Goal: Task Accomplishment & Management: Use online tool/utility

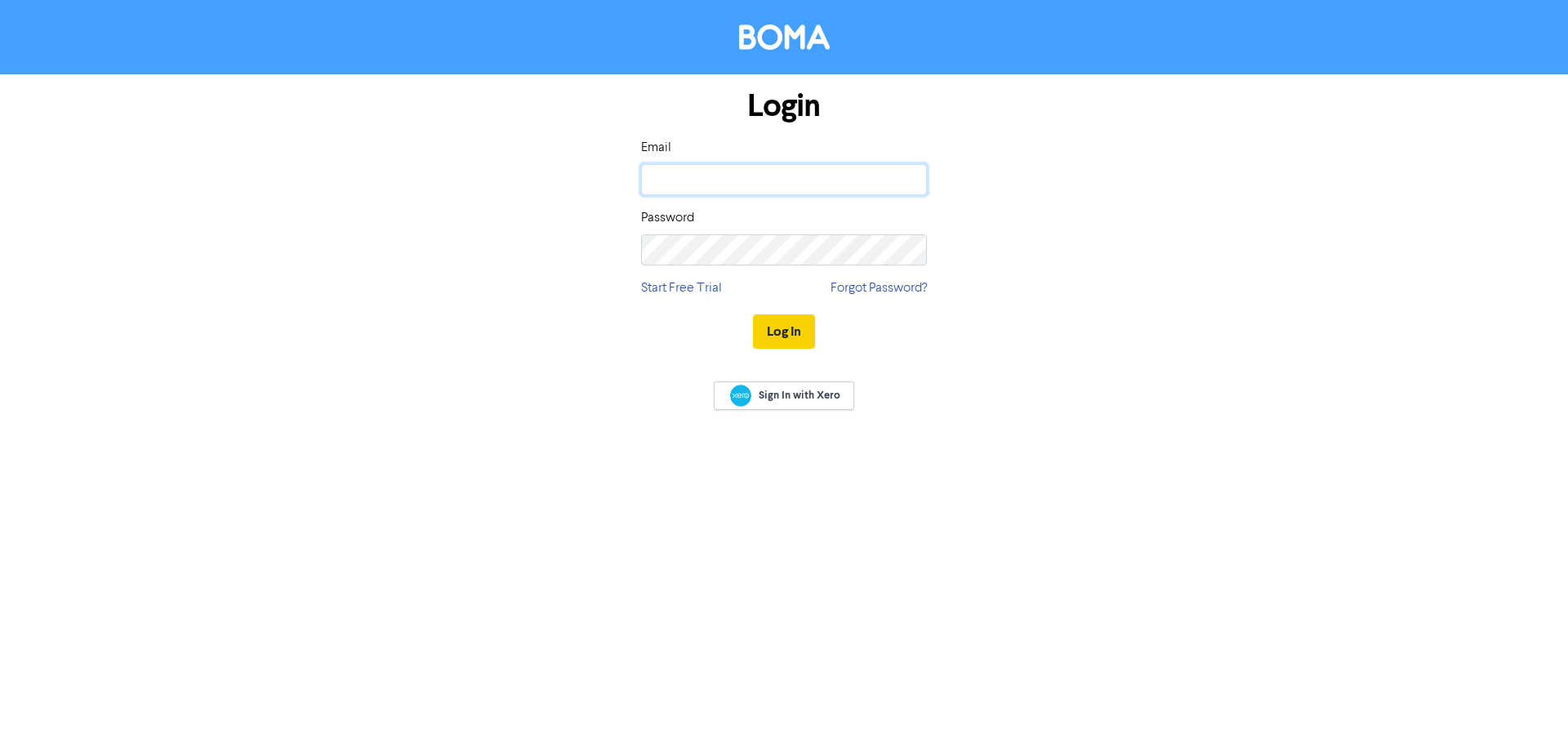
type input "[PERSON_NAME][EMAIL_ADDRESS][DOMAIN_NAME]"
click at [799, 339] on button "Log In" at bounding box center [784, 331] width 62 height 34
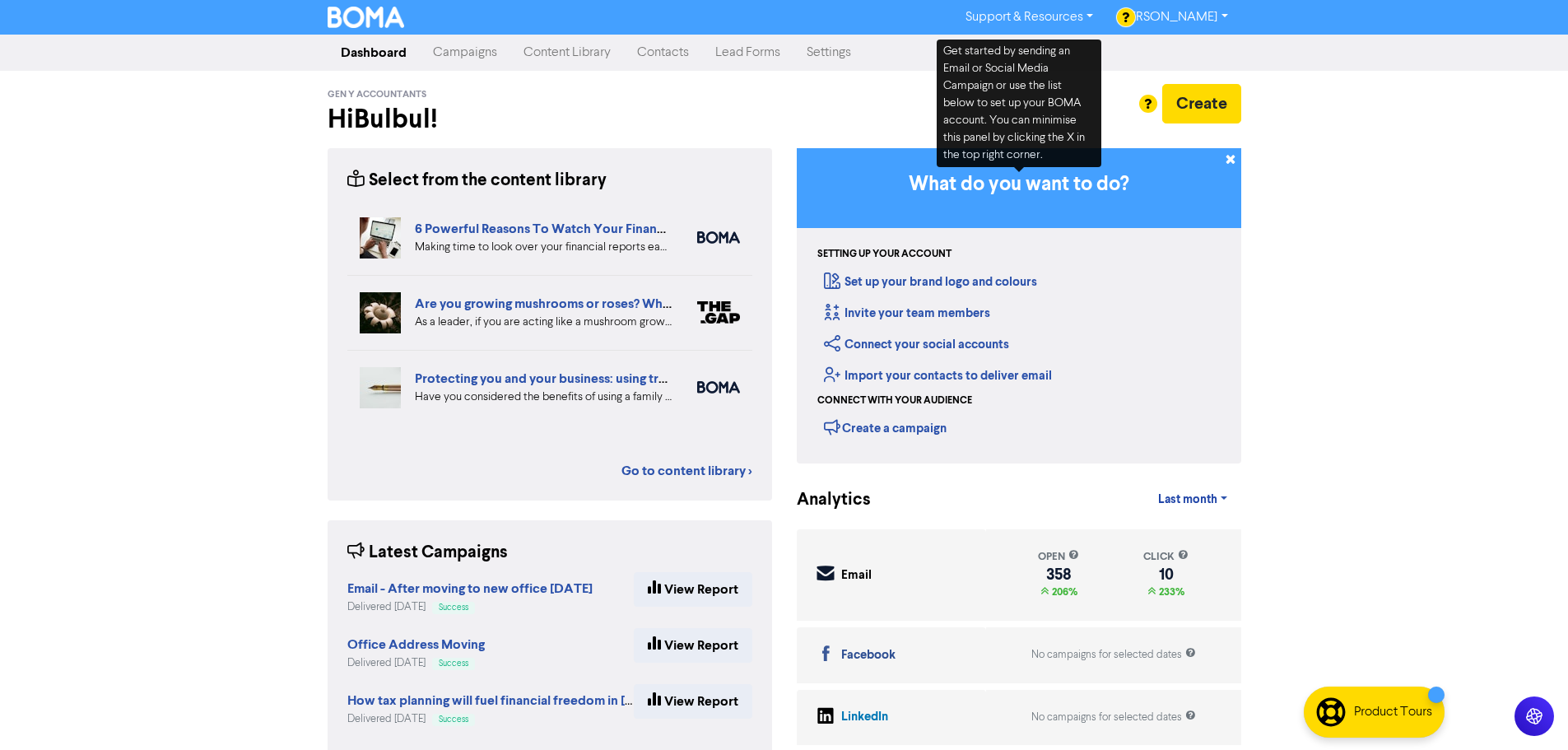
drag, startPoint x: 1446, startPoint y: 789, endPoint x: 1579, endPoint y: 789, distance: 133.0
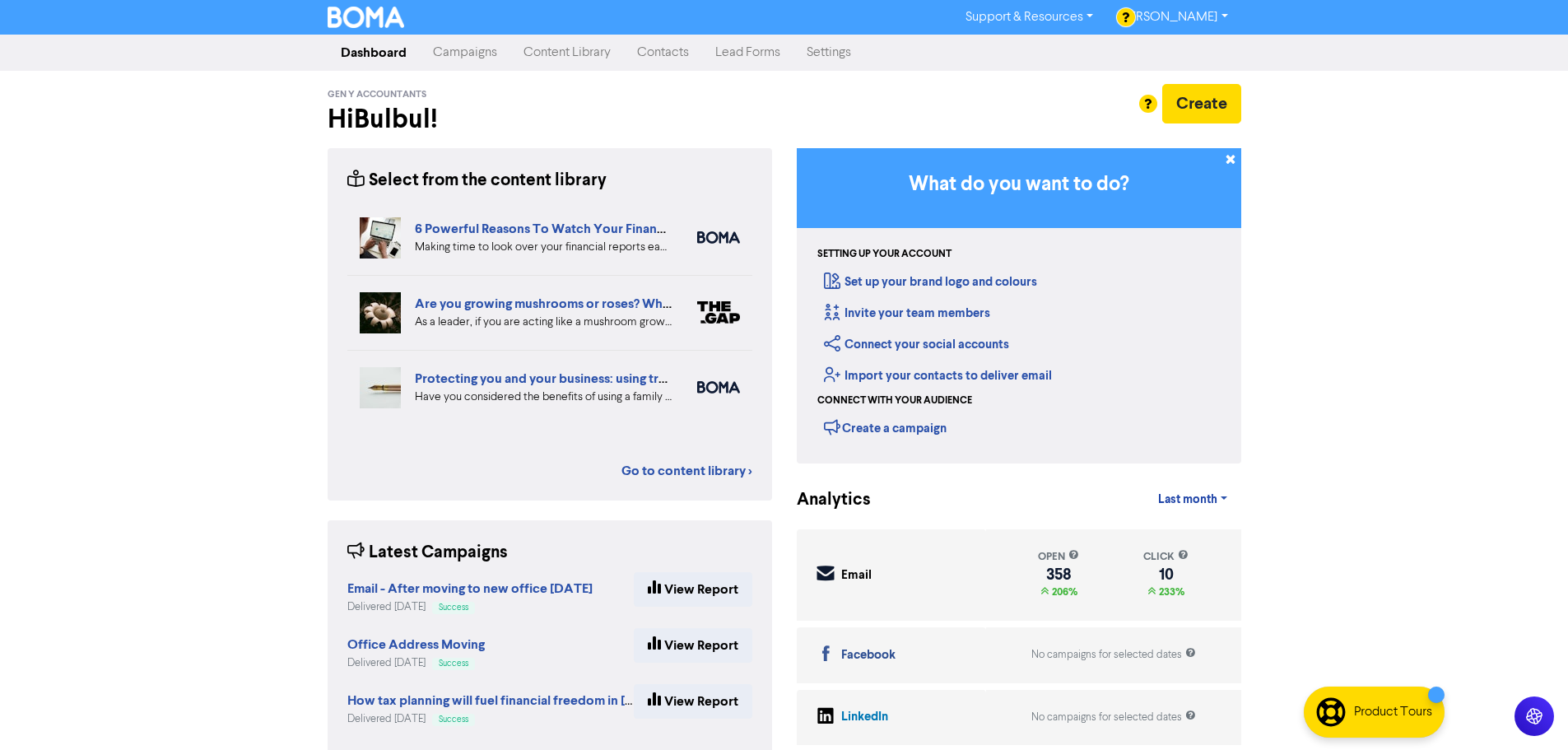
drag, startPoint x: 1579, startPoint y: 789, endPoint x: 1401, endPoint y: 205, distance: 610.5
click at [1401, 205] on div "Support & Resources Video Tutorials FAQ & Guides Marketing Education [PERSON_NA…" at bounding box center [784, 375] width 1568 height 750
click at [576, 52] on link "Content Library" at bounding box center [566, 52] width 113 height 33
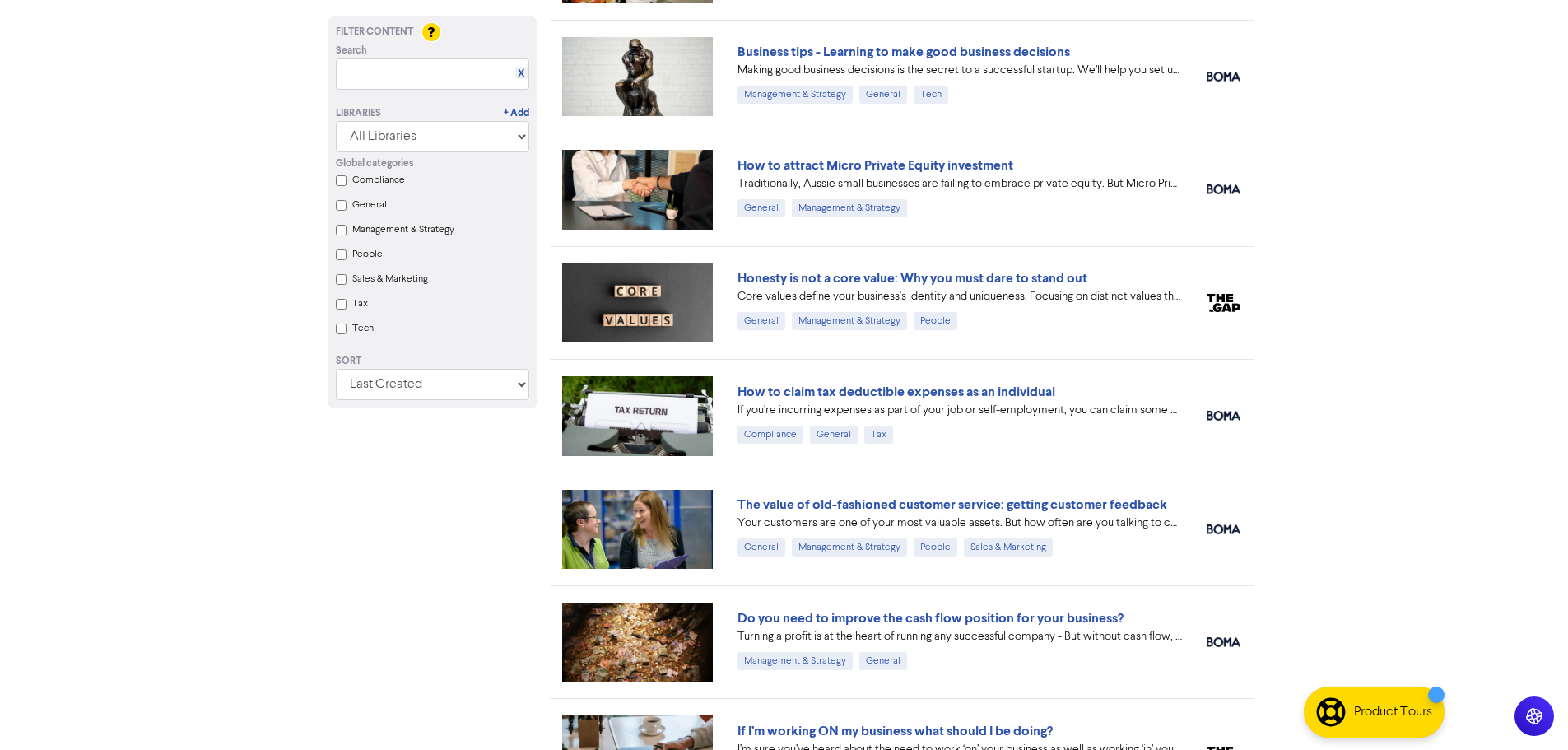
scroll to position [1482, 0]
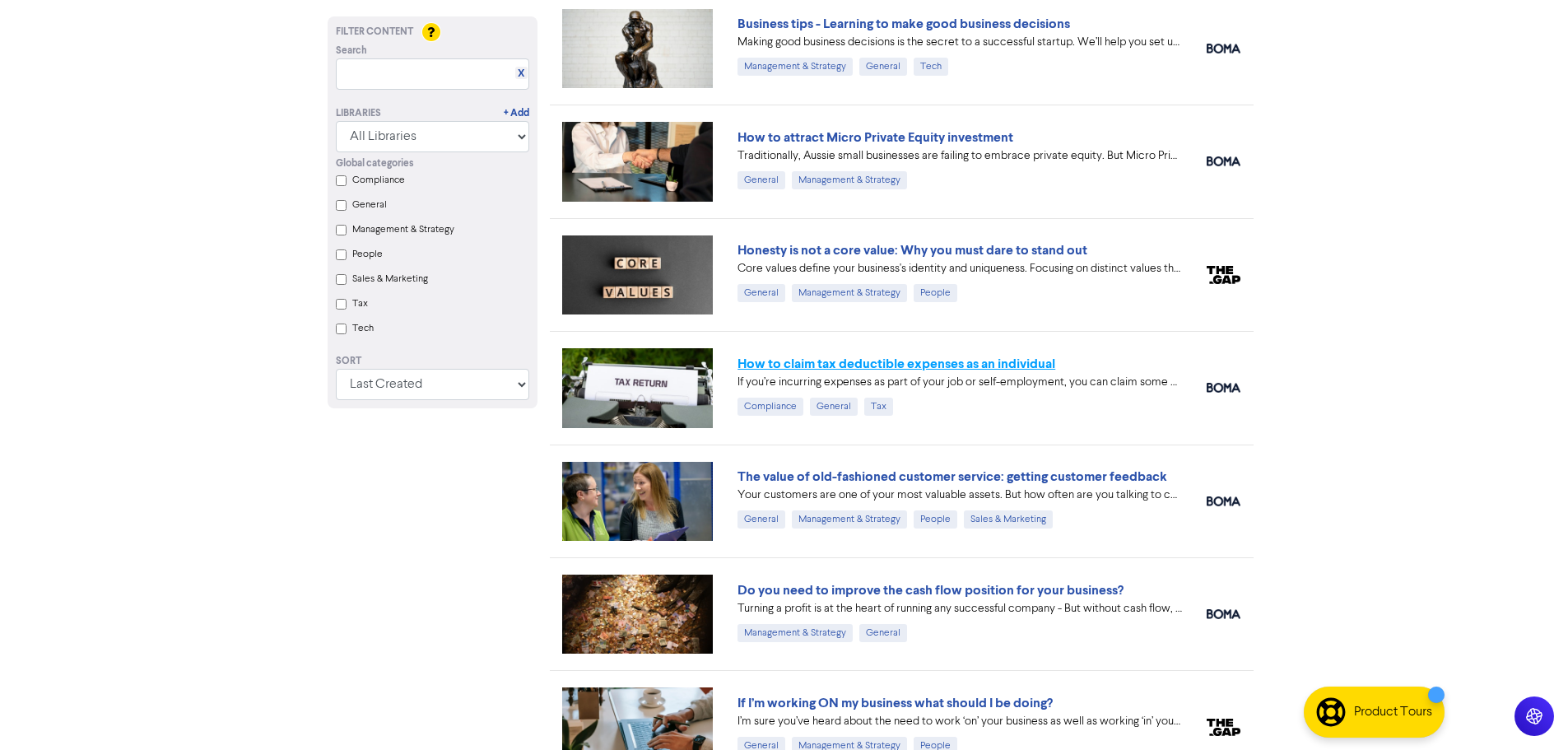
click at [947, 365] on link "How to claim tax deductible expenses as an individual" at bounding box center [896, 364] width 318 height 16
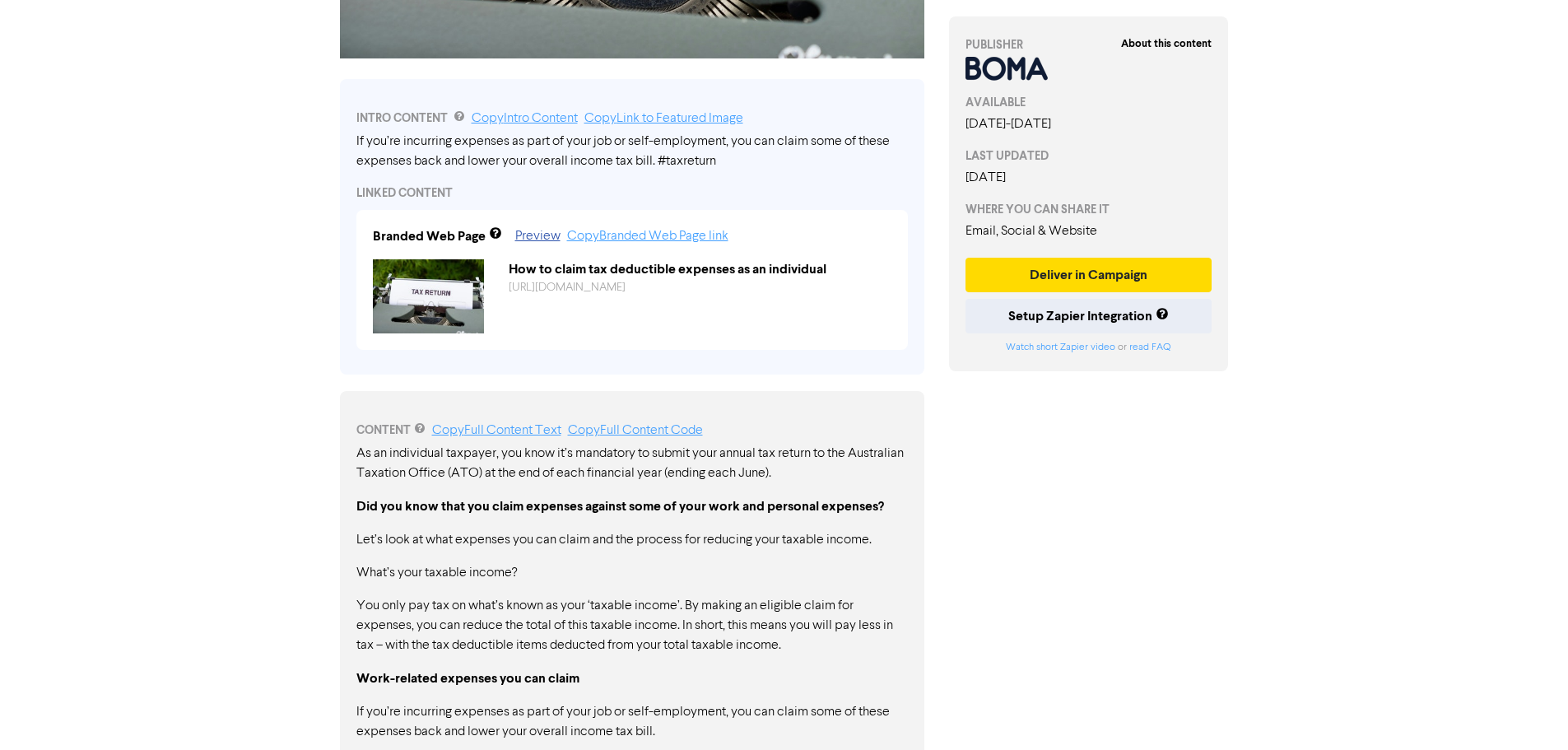
scroll to position [562, 0]
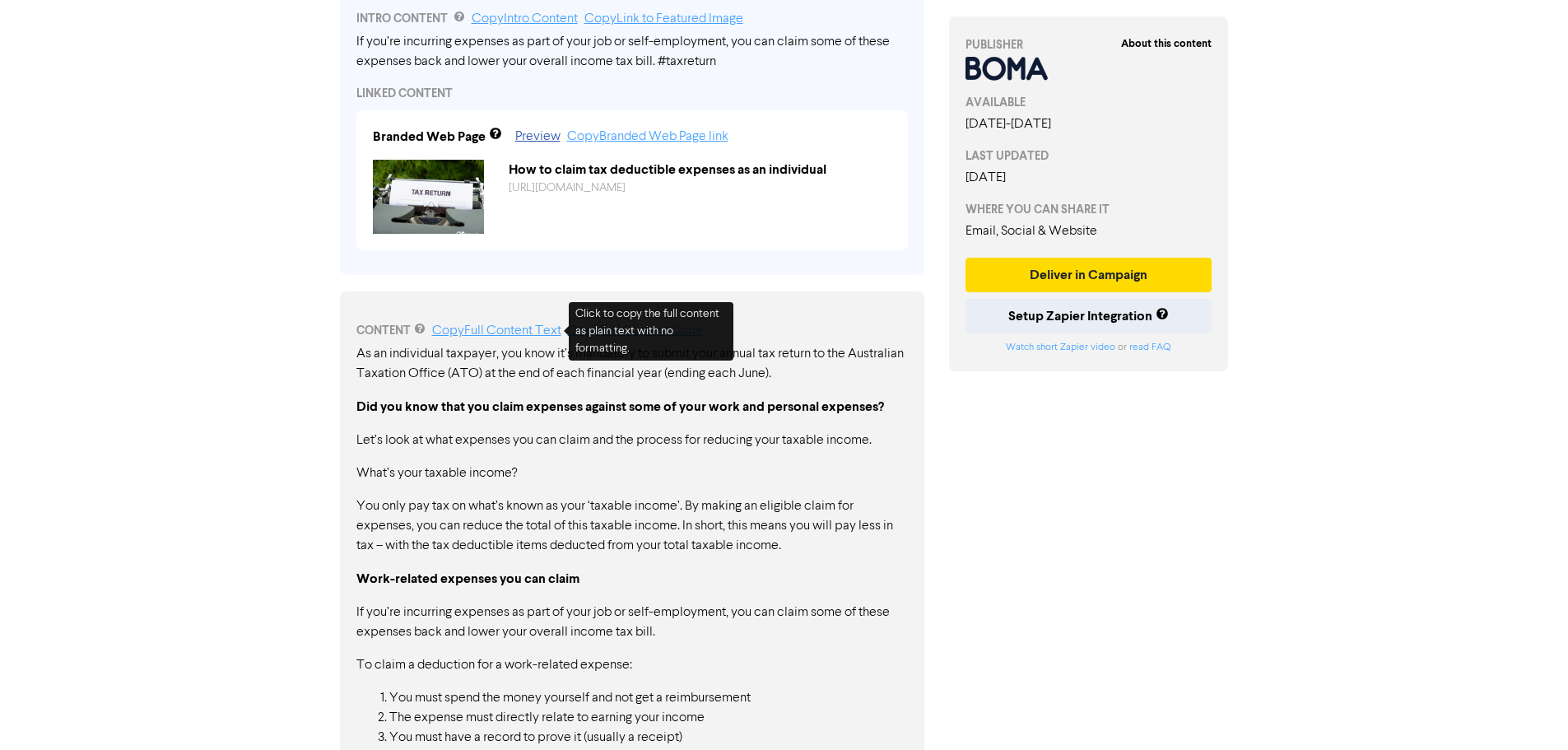
click at [501, 328] on link "Copy Full Content Text" at bounding box center [497, 331] width 129 height 13
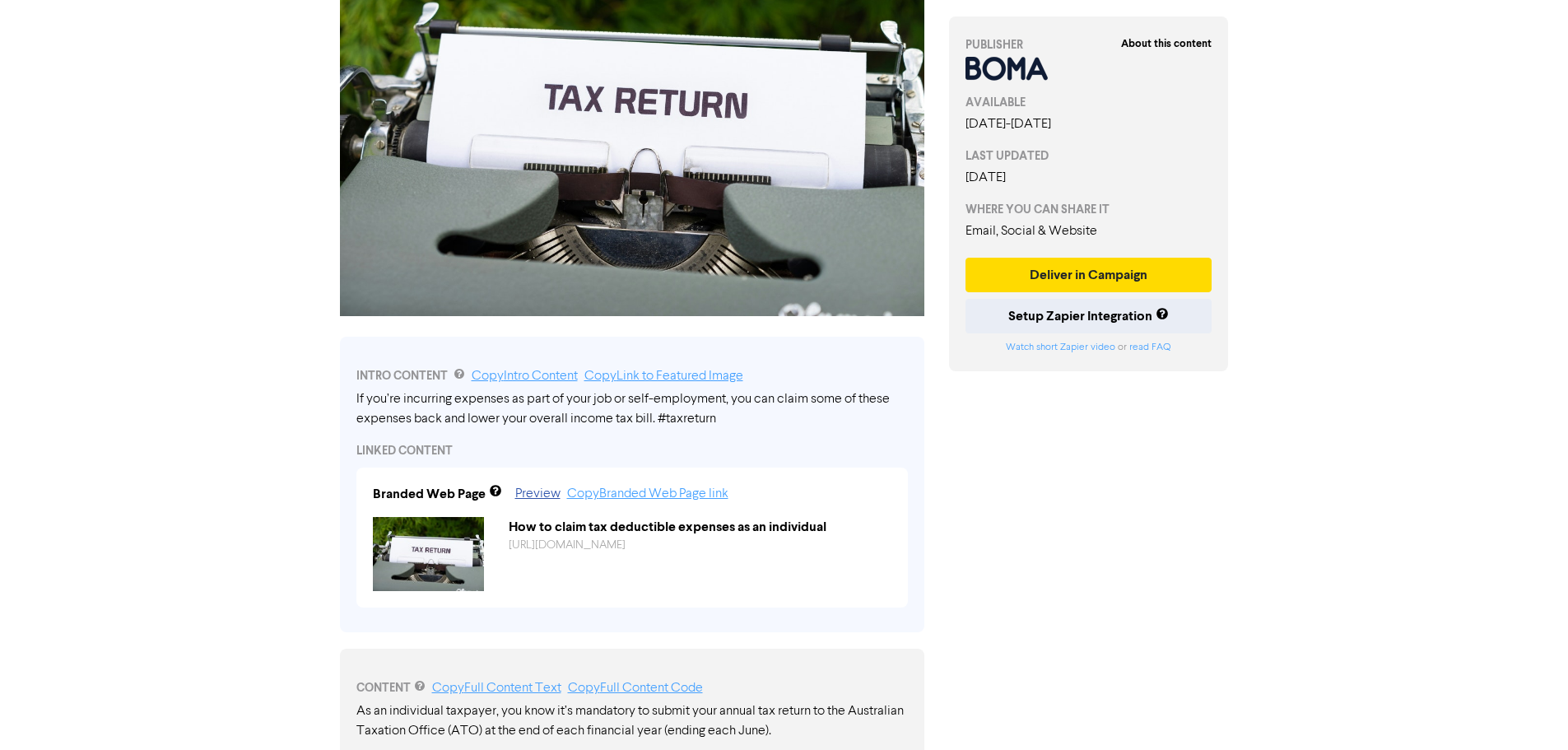
scroll to position [0, 0]
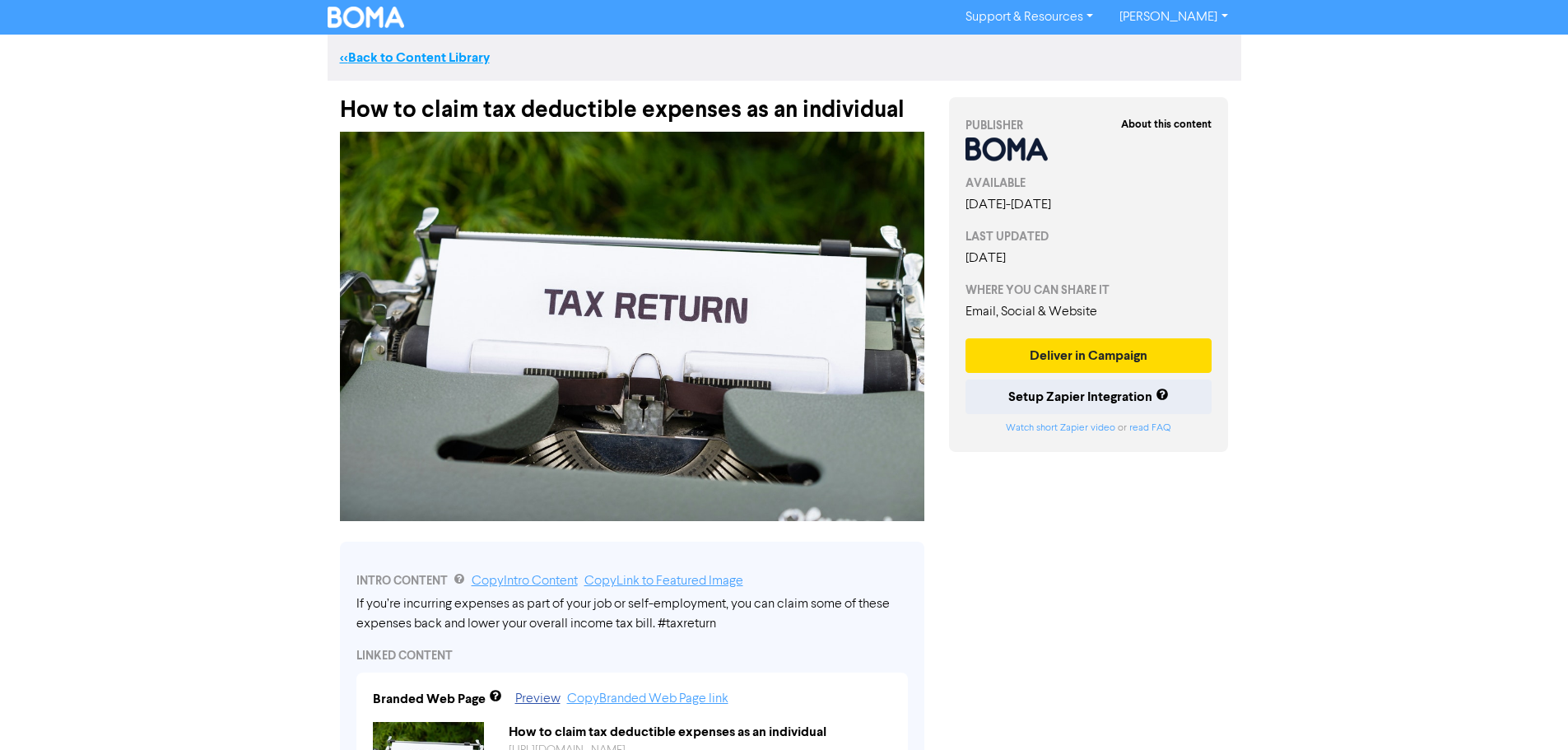
click at [360, 55] on link "<< Back to Content Library" at bounding box center [414, 57] width 149 height 16
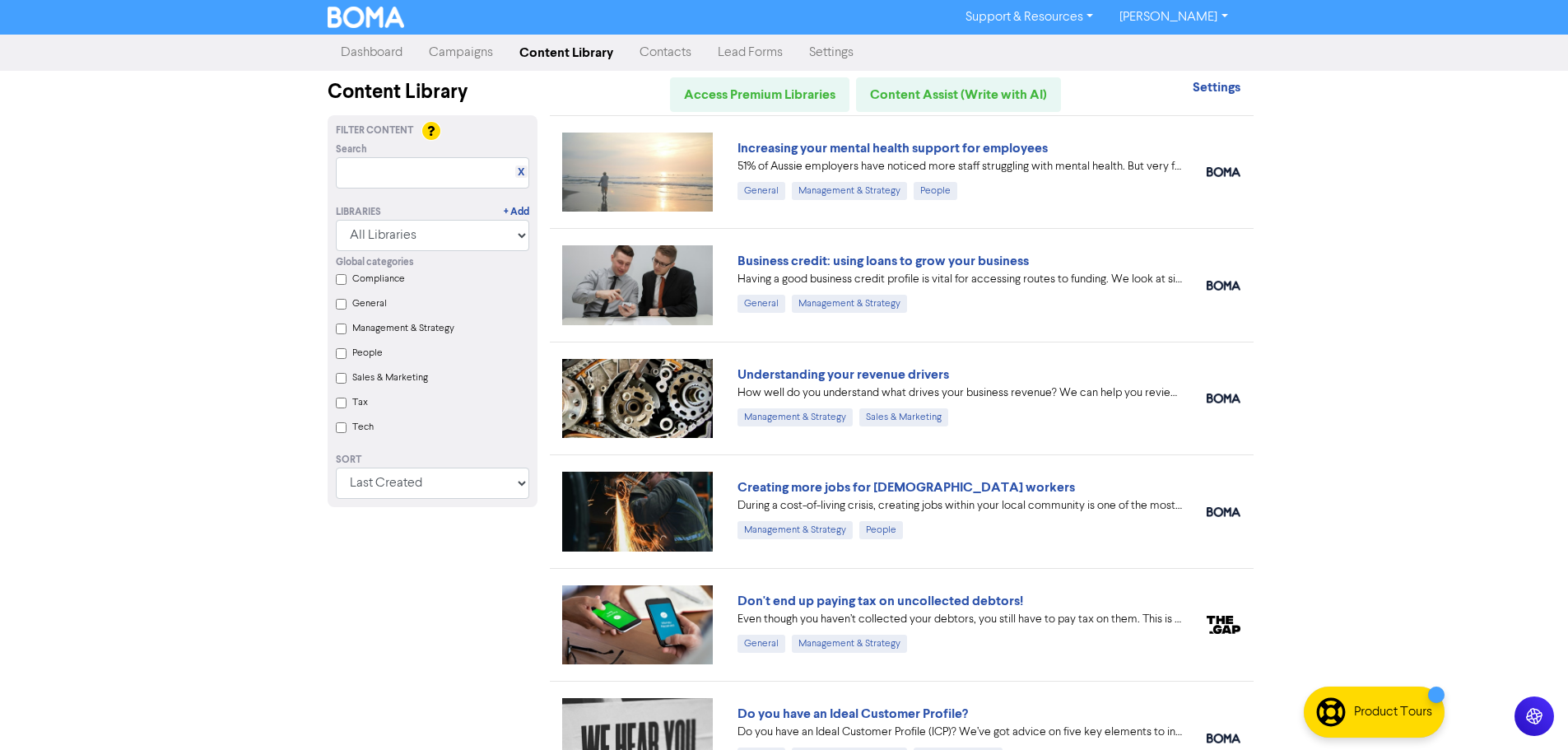
click at [466, 59] on link "Campaigns" at bounding box center [461, 52] width 90 height 33
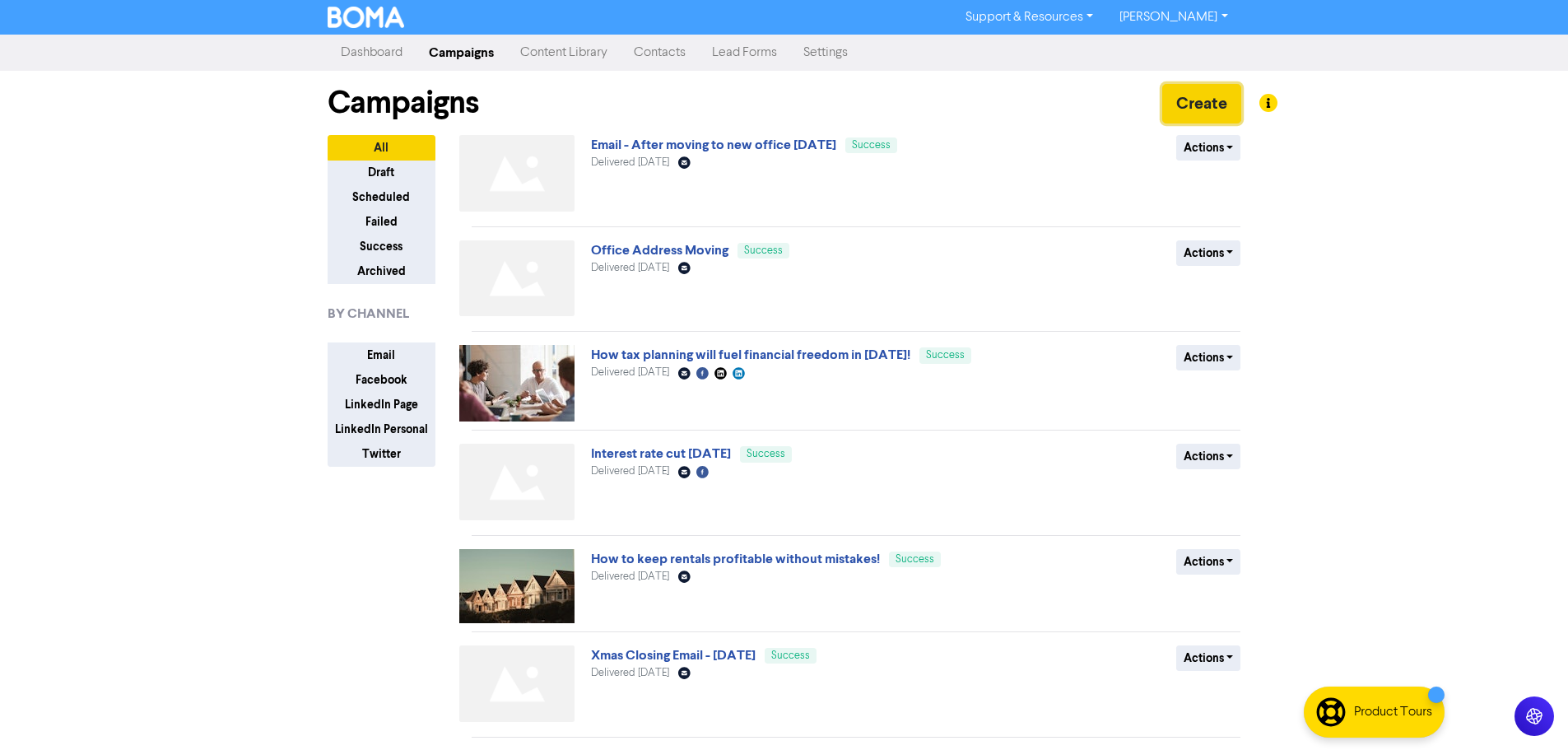
click at [1187, 95] on button "Create" at bounding box center [1201, 104] width 79 height 40
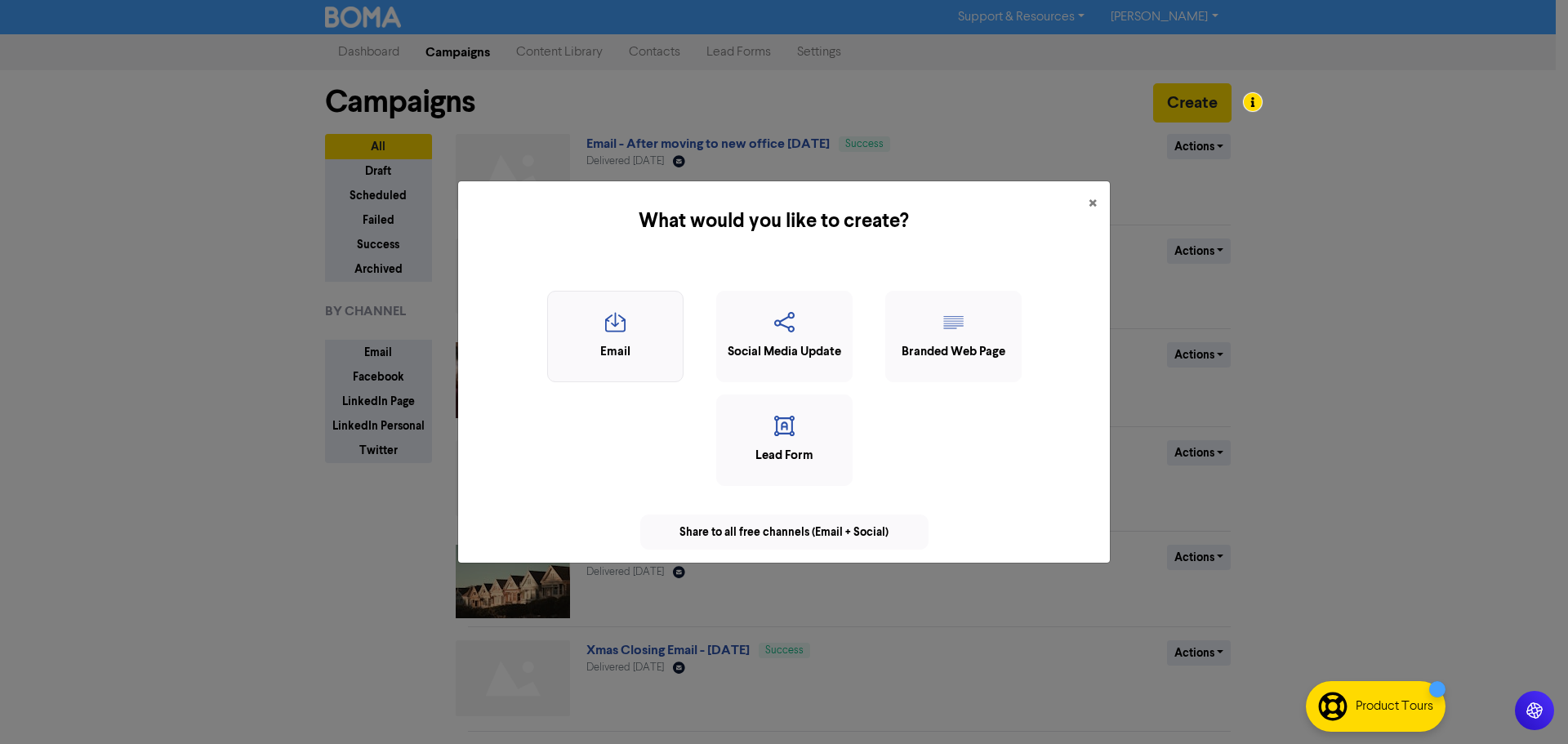
click at [604, 349] on div "Email" at bounding box center [615, 352] width 118 height 19
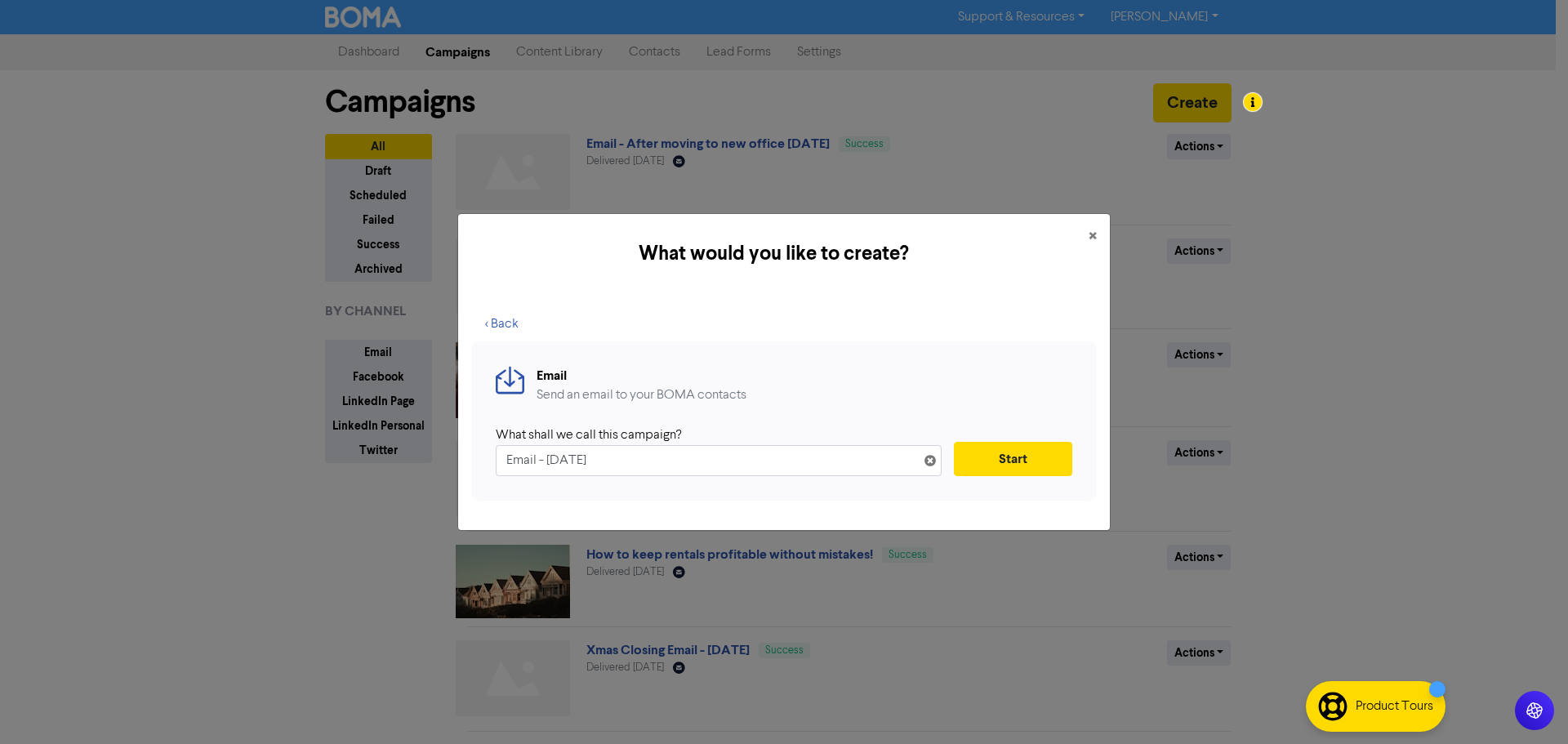
drag, startPoint x: 638, startPoint y: 461, endPoint x: 730, endPoint y: 465, distance: 92.1
click at [730, 465] on input "Email - [DATE]" at bounding box center [718, 460] width 446 height 31
click at [1017, 450] on button "Start" at bounding box center [1012, 459] width 118 height 34
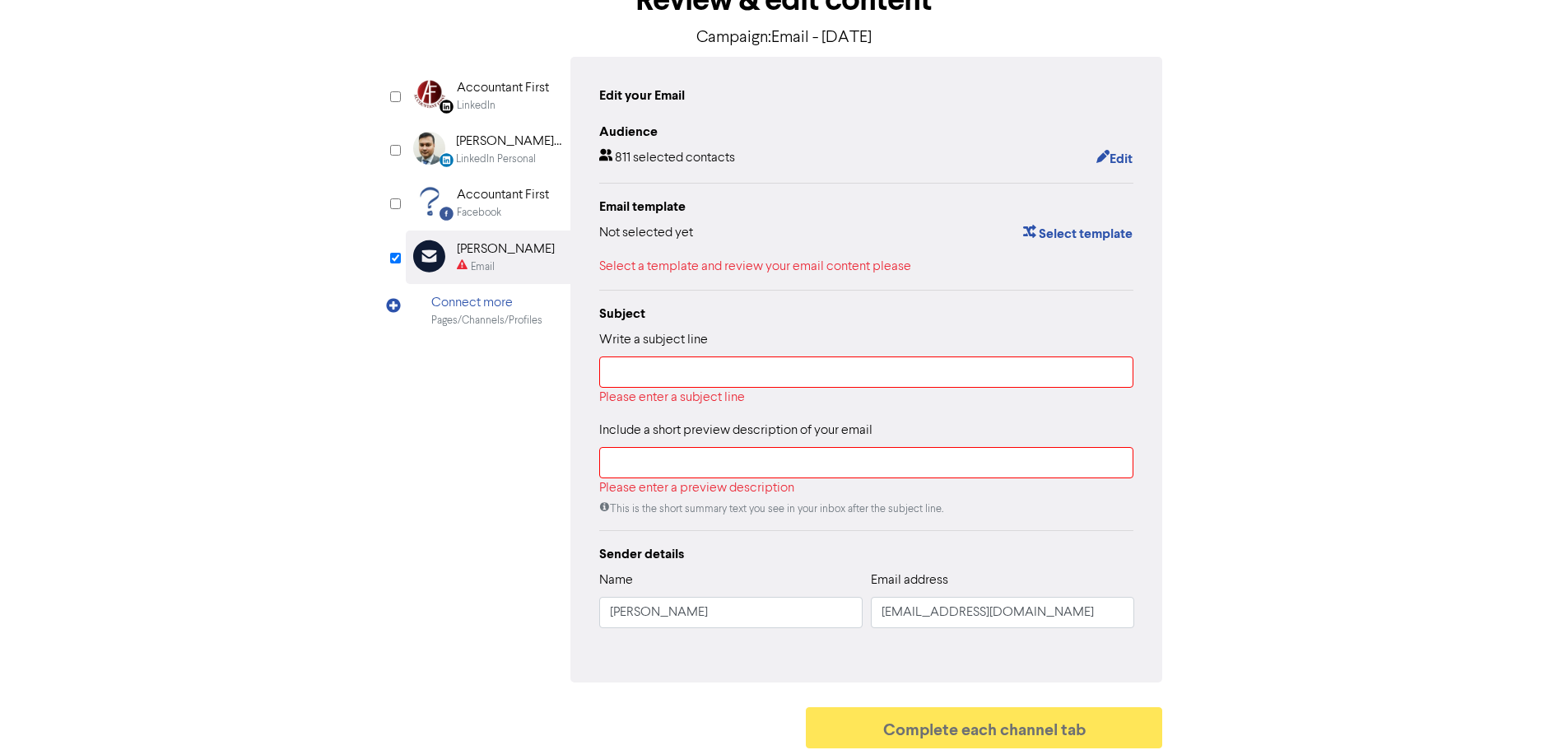
scroll to position [119, 0]
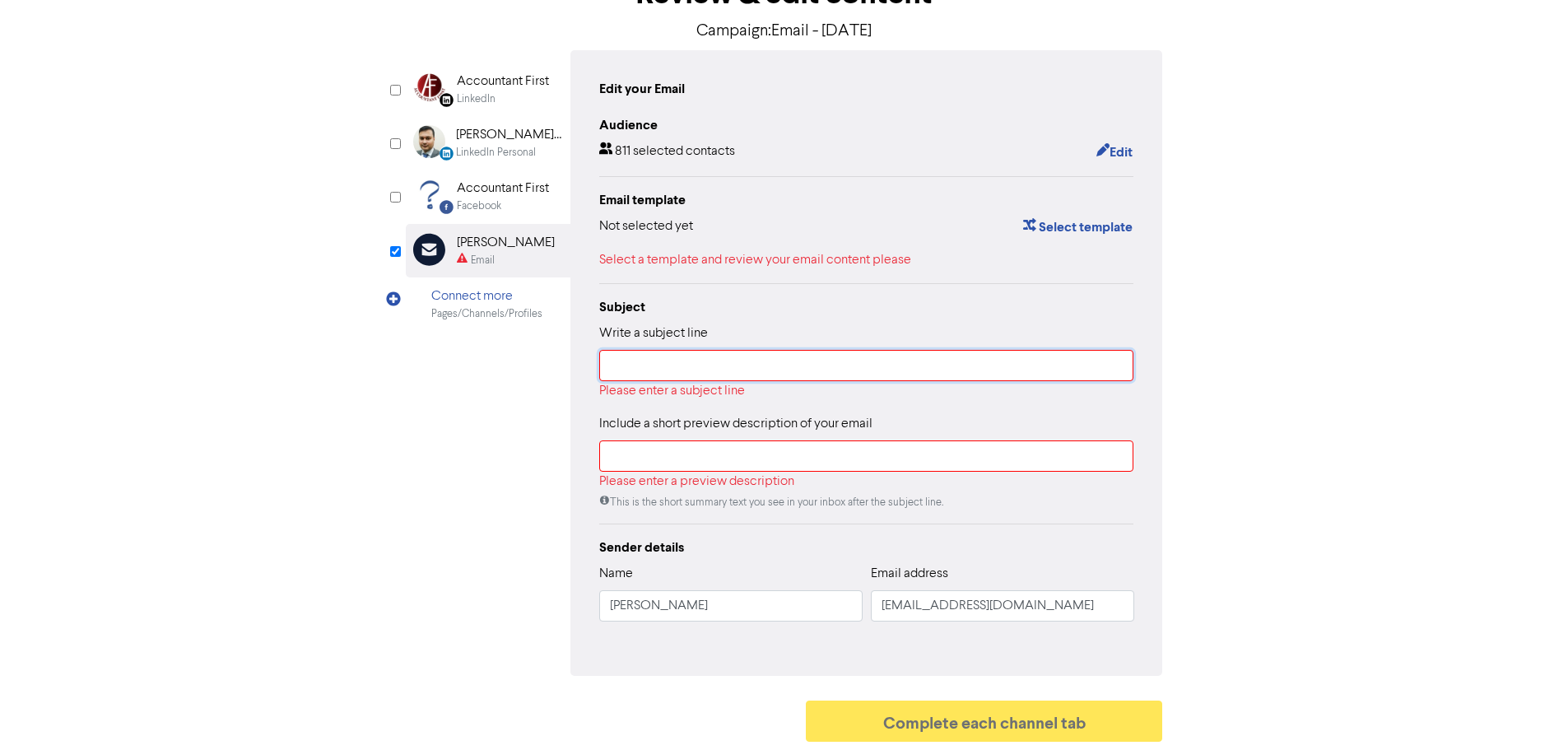
click at [680, 370] on input "text" at bounding box center [867, 365] width 535 height 31
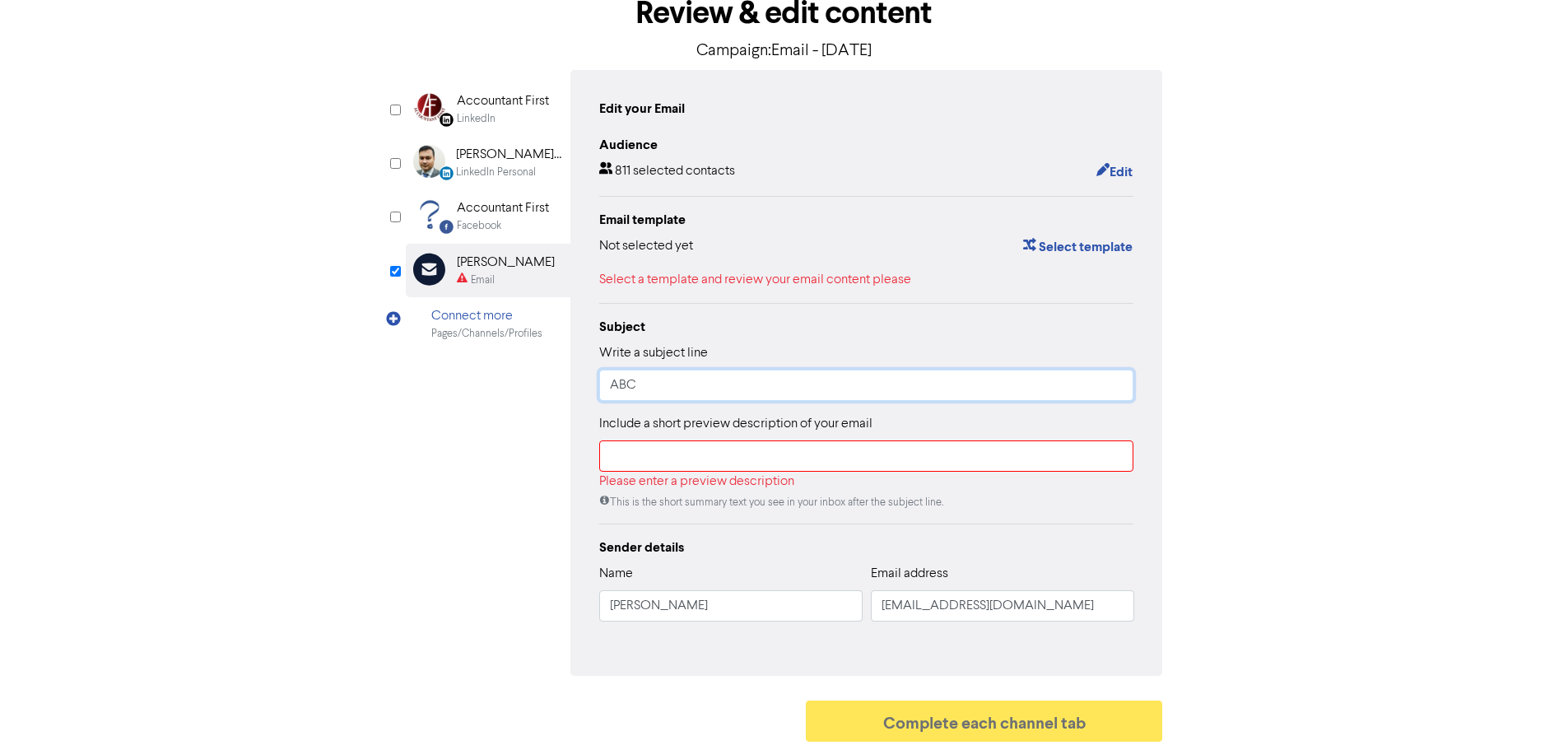
type input "ABC"
click at [700, 454] on input "text" at bounding box center [867, 456] width 535 height 31
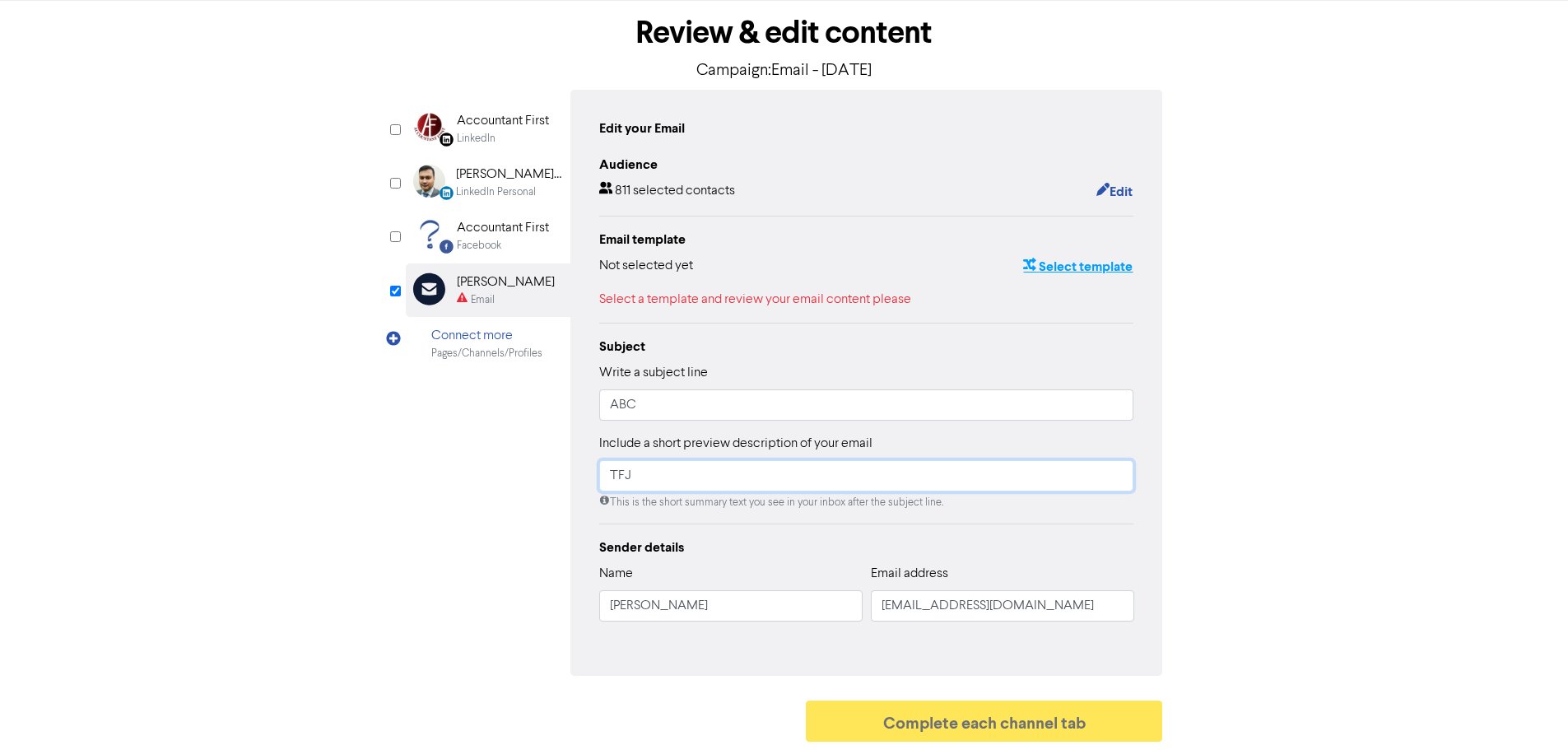
type input "TFJ"
click at [1108, 260] on button "Select template" at bounding box center [1077, 266] width 111 height 21
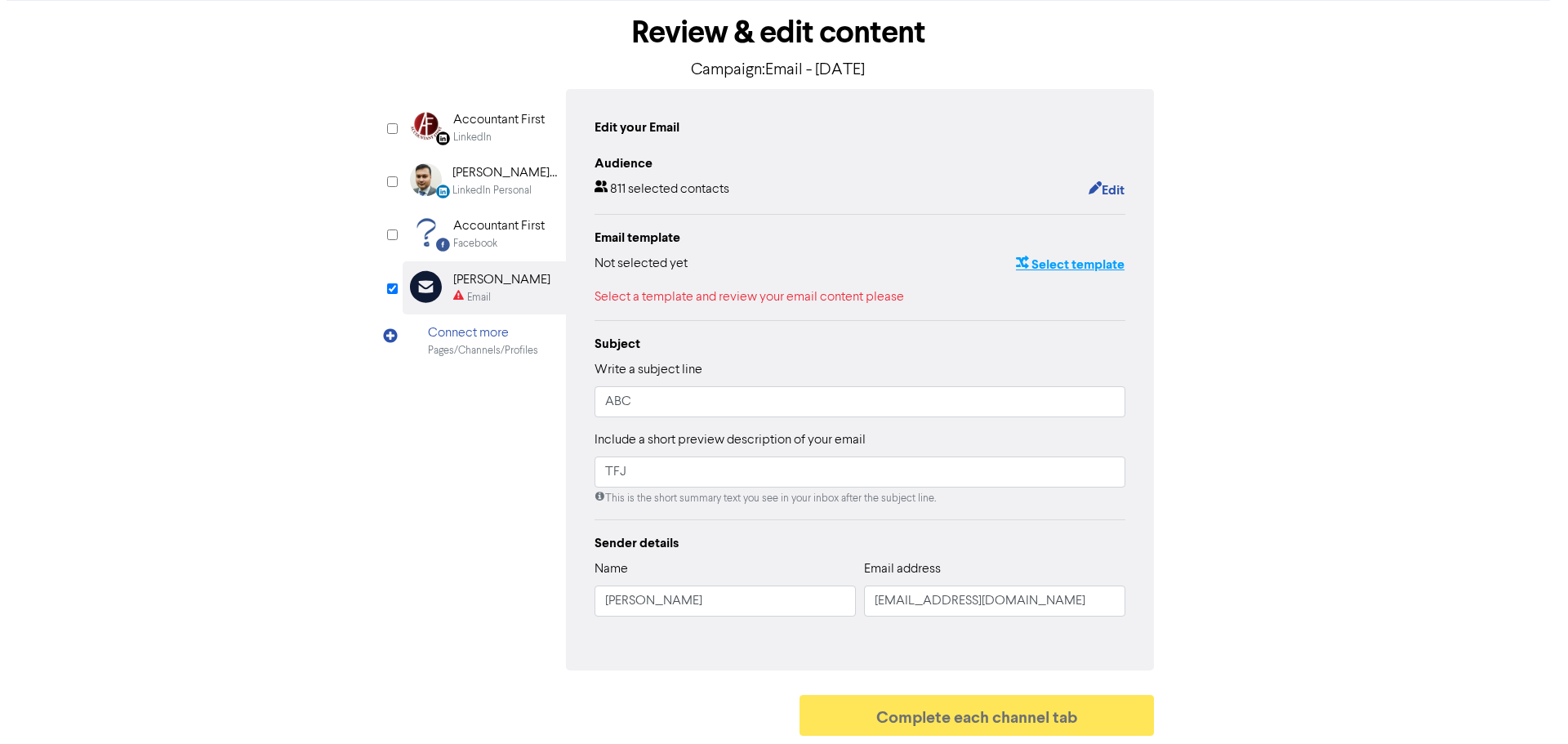
scroll to position [0, 0]
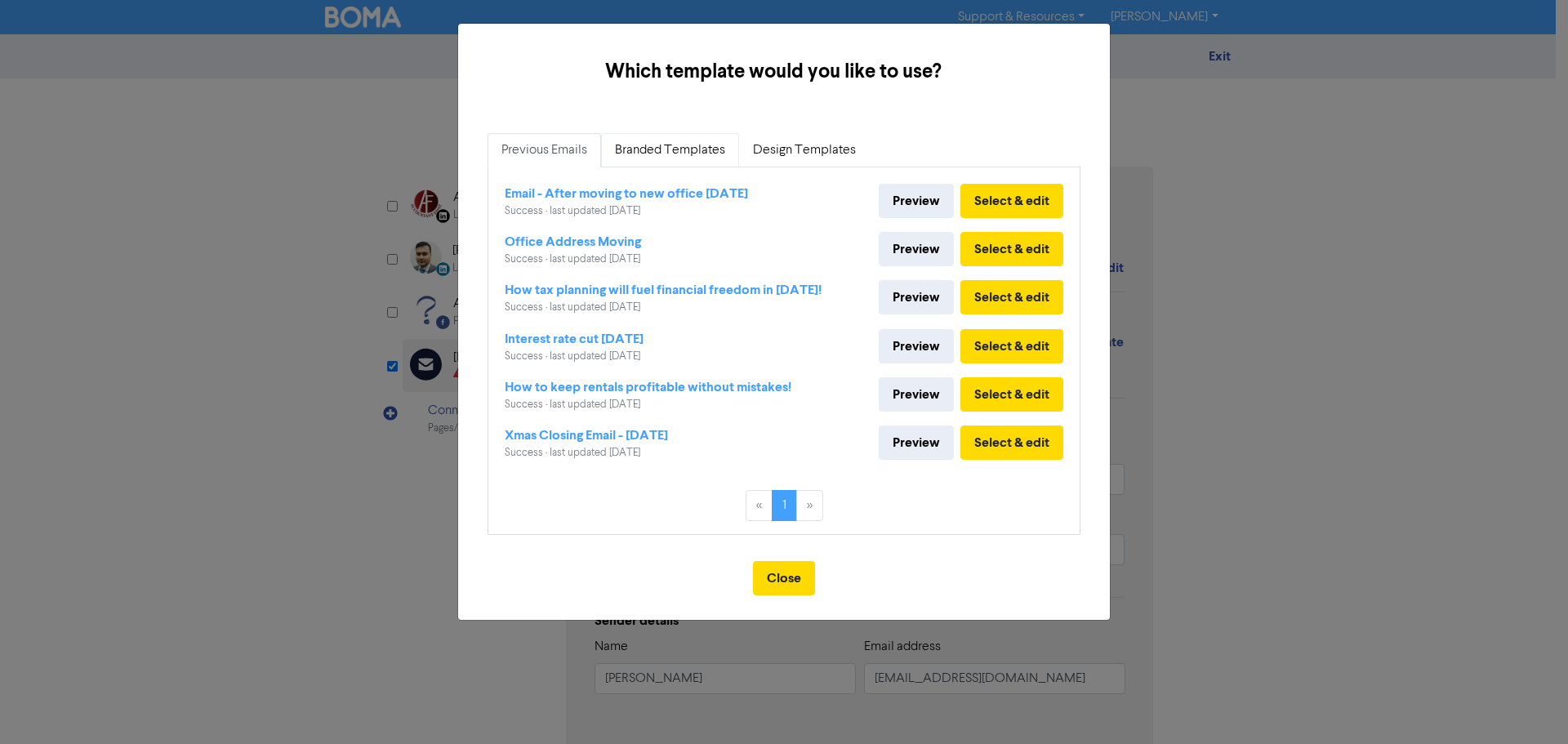
click at [680, 148] on link "Branded Templates" at bounding box center [670, 150] width 138 height 34
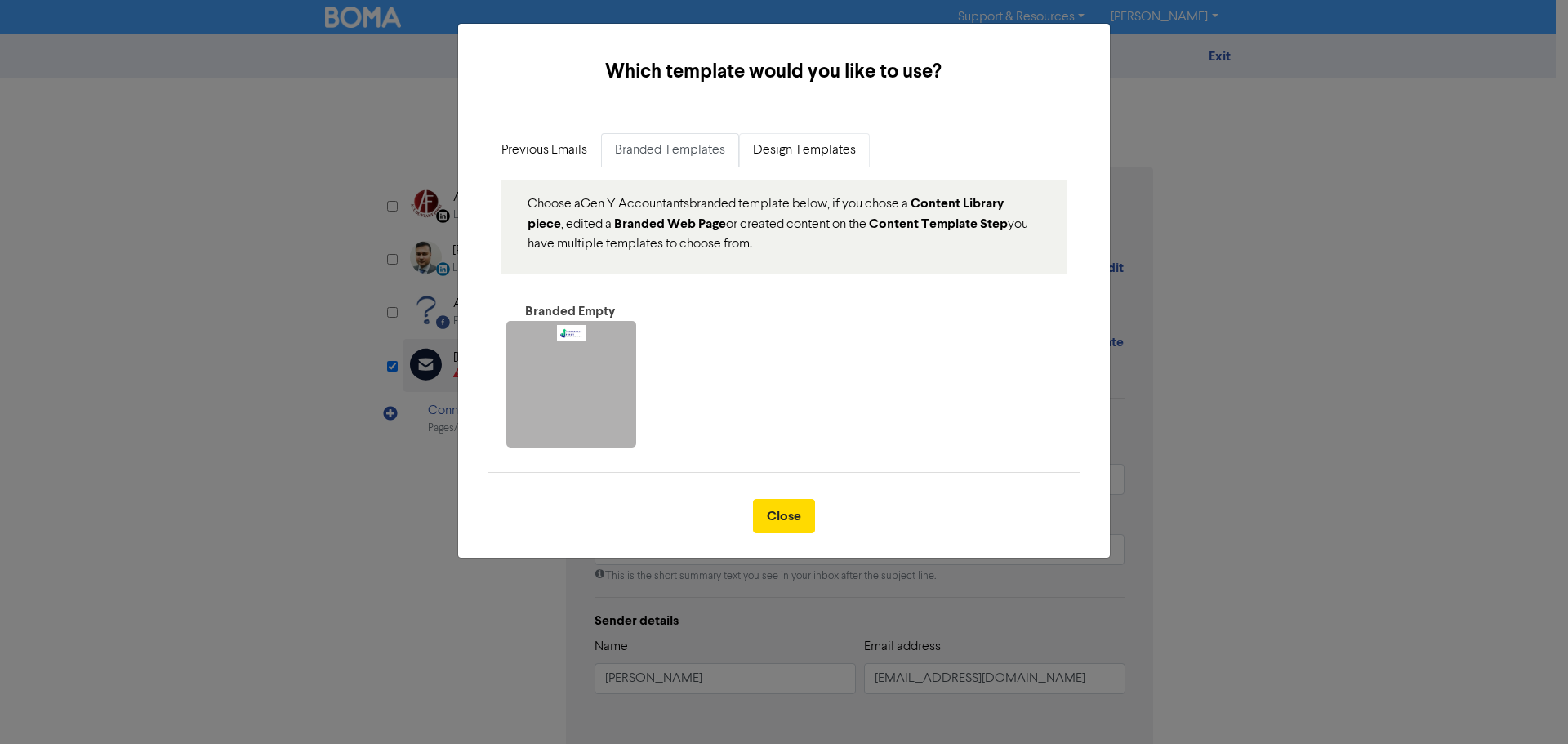
click at [780, 156] on link "Design Templates" at bounding box center [804, 150] width 130 height 34
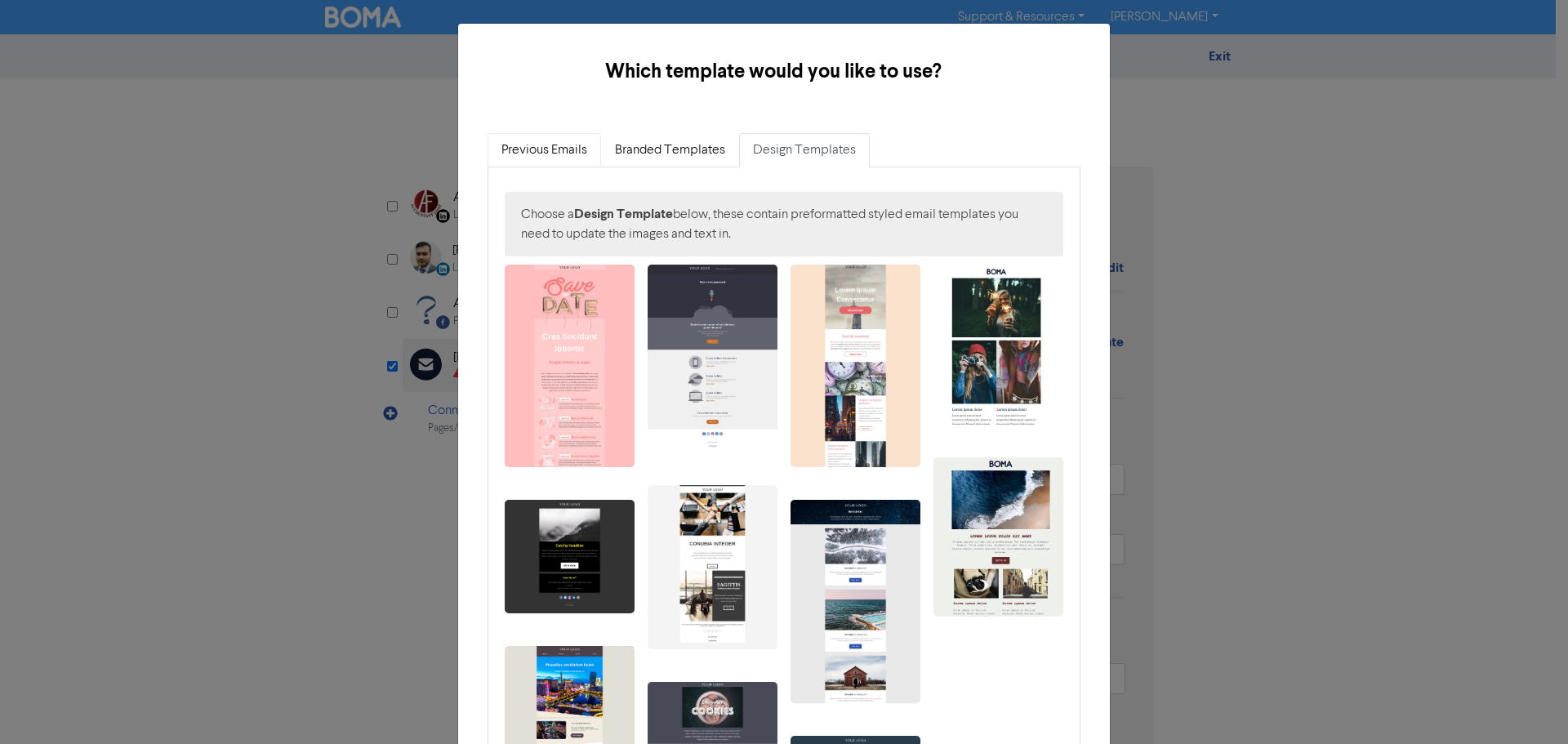
click at [545, 148] on link "Previous Emails" at bounding box center [544, 150] width 113 height 34
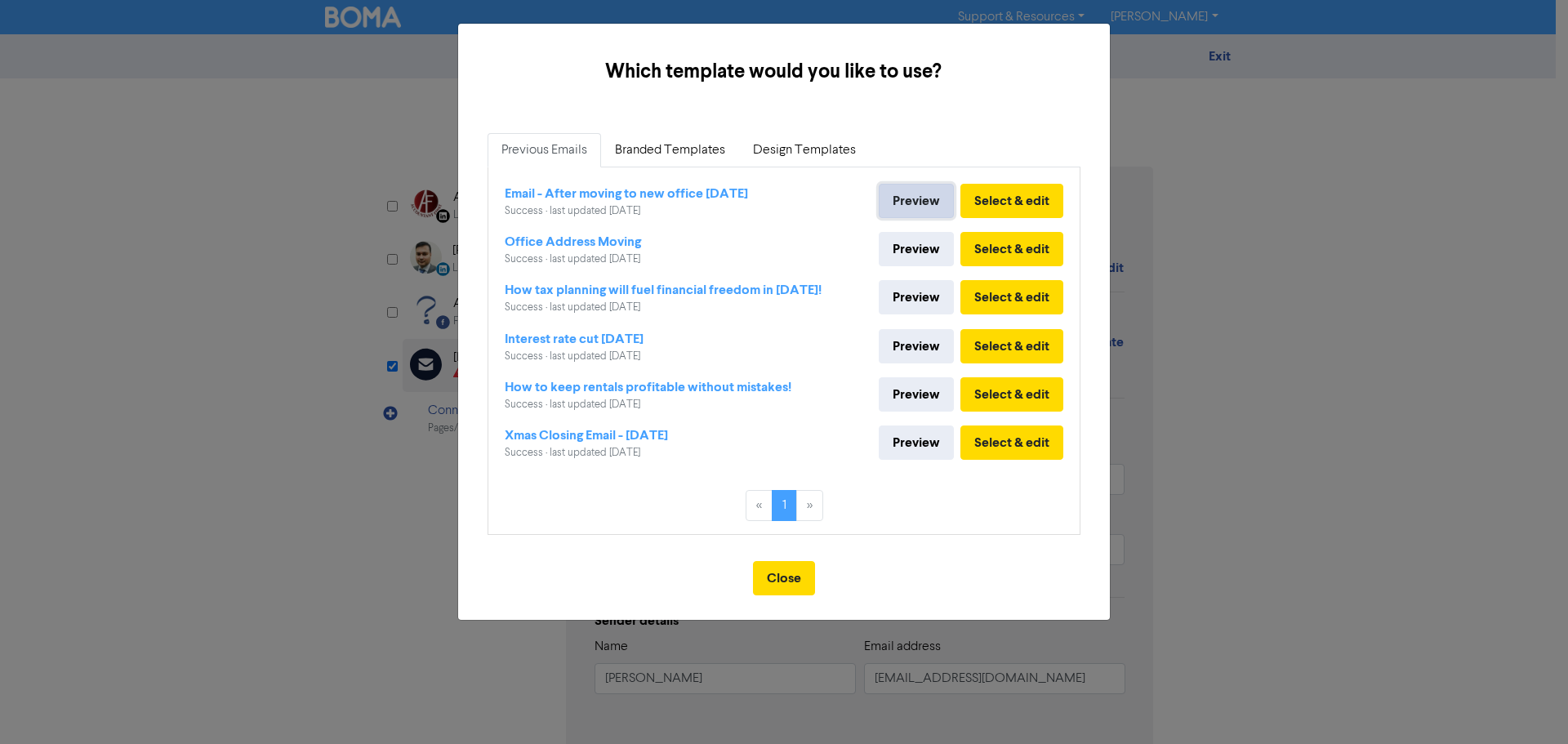
click at [916, 205] on link "Preview" at bounding box center [917, 201] width 76 height 34
click at [902, 385] on link "Preview" at bounding box center [917, 395] width 76 height 34
click at [931, 342] on link "Preview" at bounding box center [917, 347] width 76 height 34
